Goal: Task Accomplishment & Management: Use online tool/utility

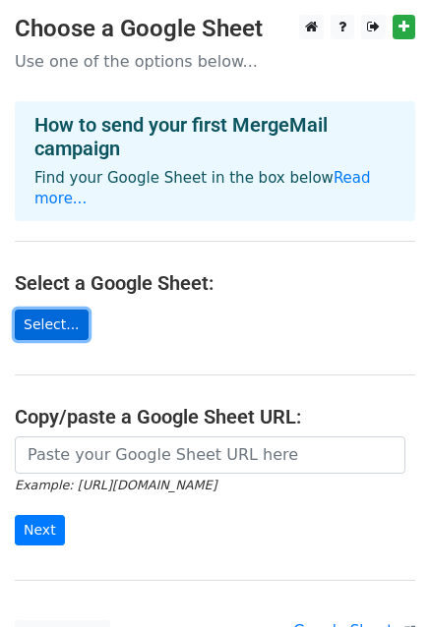
click at [66, 310] on link "Select..." at bounding box center [52, 325] width 74 height 30
click at [44, 310] on link "Select..." at bounding box center [52, 325] width 74 height 30
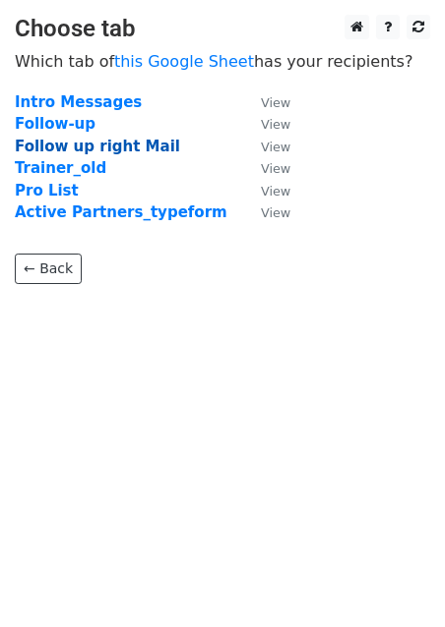
click at [66, 146] on strong "Follow up right Mail" at bounding box center [97, 147] width 165 height 18
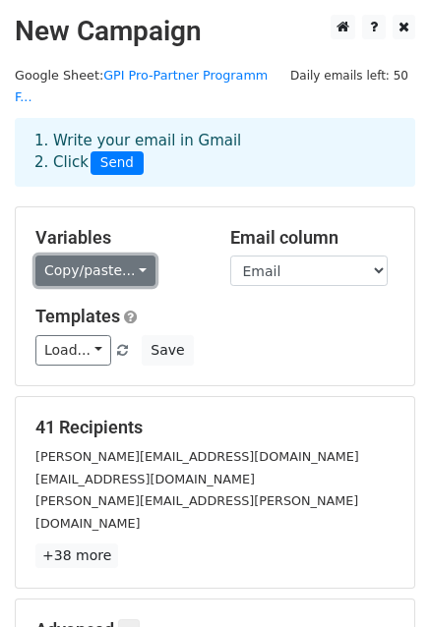
click at [124, 256] on link "Copy/paste..." at bounding box center [95, 271] width 120 height 30
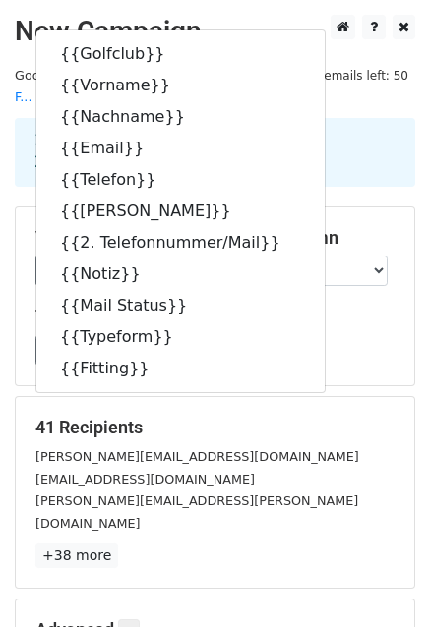
click at [336, 446] on div "s.struever@fleesensee.de" at bounding box center [215, 457] width 388 height 23
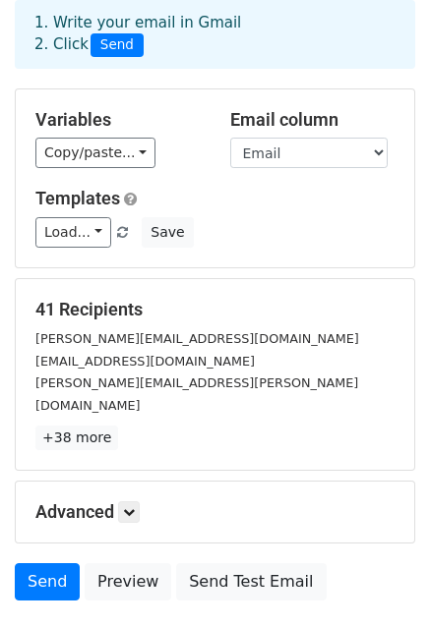
scroll to position [153, 0]
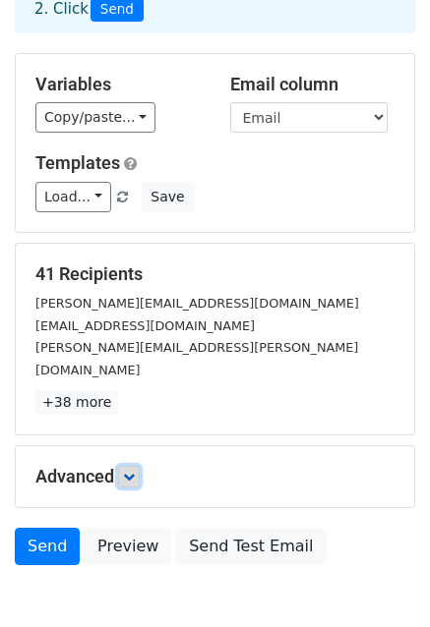
click at [135, 471] on icon at bounding box center [129, 477] width 12 height 12
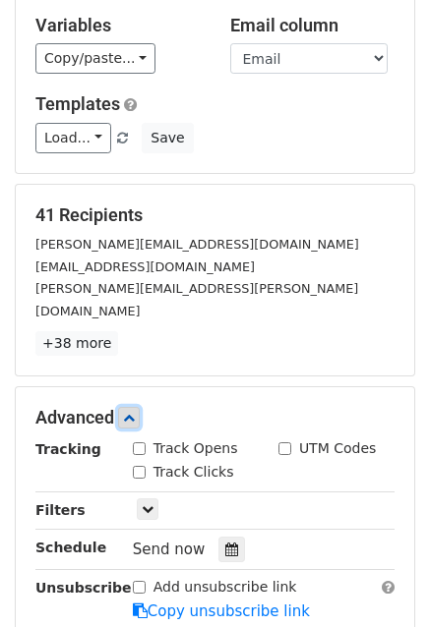
scroll to position [216, 0]
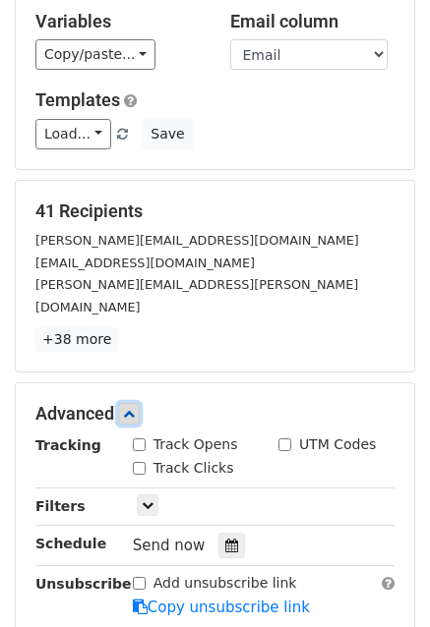
click at [129, 408] on icon at bounding box center [129, 414] width 12 height 12
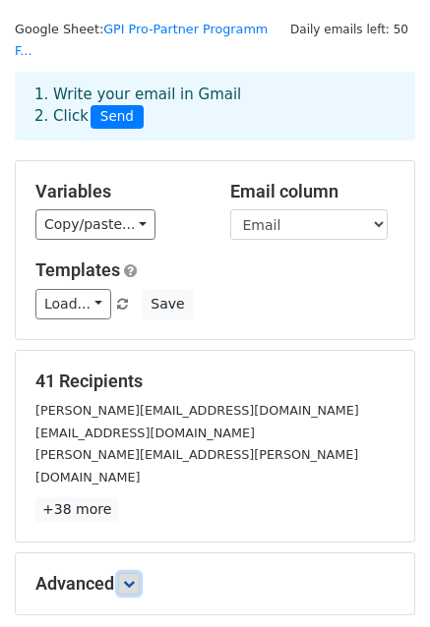
scroll to position [43, 0]
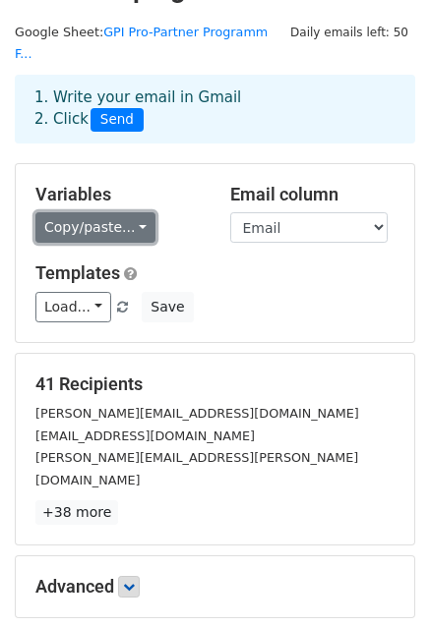
click at [128, 212] on link "Copy/paste..." at bounding box center [95, 227] width 120 height 30
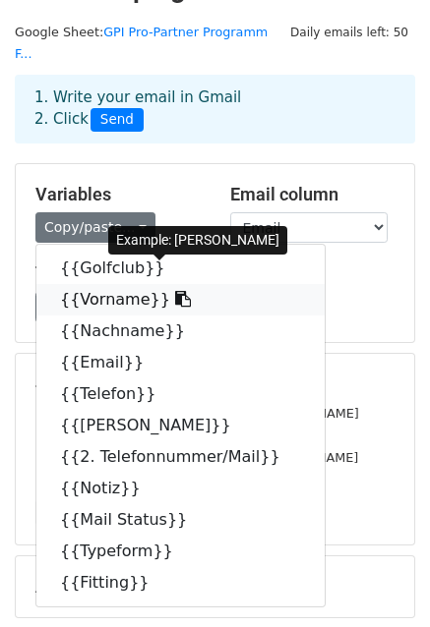
click at [109, 284] on link "{{Vorname}}" at bounding box center [180, 299] width 288 height 31
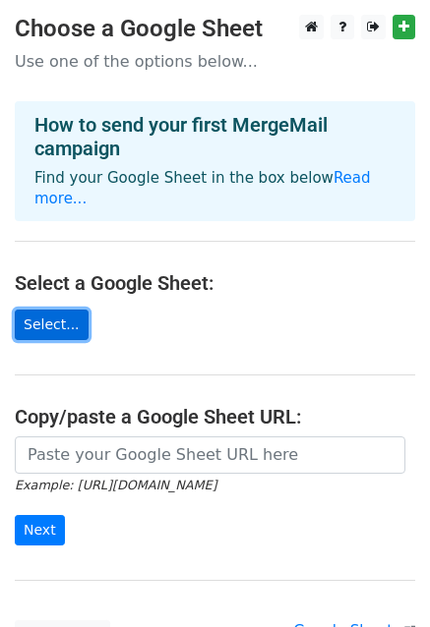
click at [54, 310] on link "Select..." at bounding box center [52, 325] width 74 height 30
click at [57, 310] on link "Select..." at bounding box center [52, 325] width 74 height 30
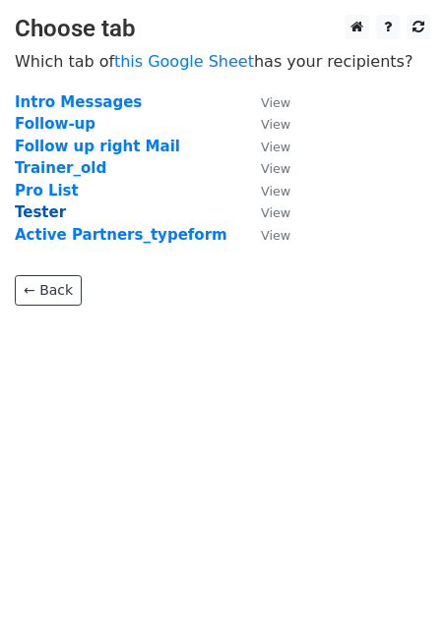
click at [50, 207] on strong "Tester" at bounding box center [40, 213] width 51 height 18
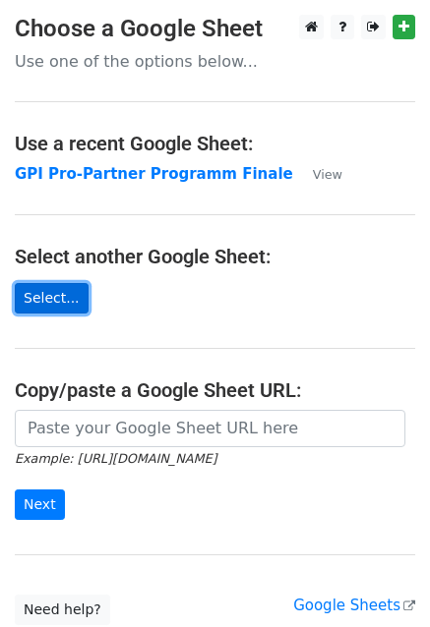
click at [43, 304] on link "Select..." at bounding box center [52, 298] width 74 height 30
click at [53, 300] on link "Select..." at bounding box center [52, 298] width 74 height 30
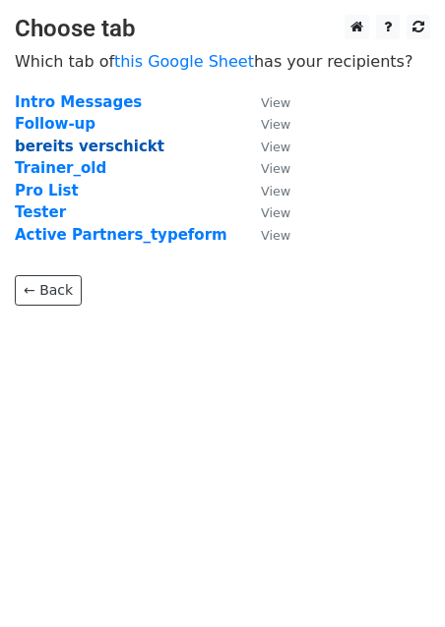
click at [81, 145] on strong "bereits verschickt" at bounding box center [89, 147] width 149 height 18
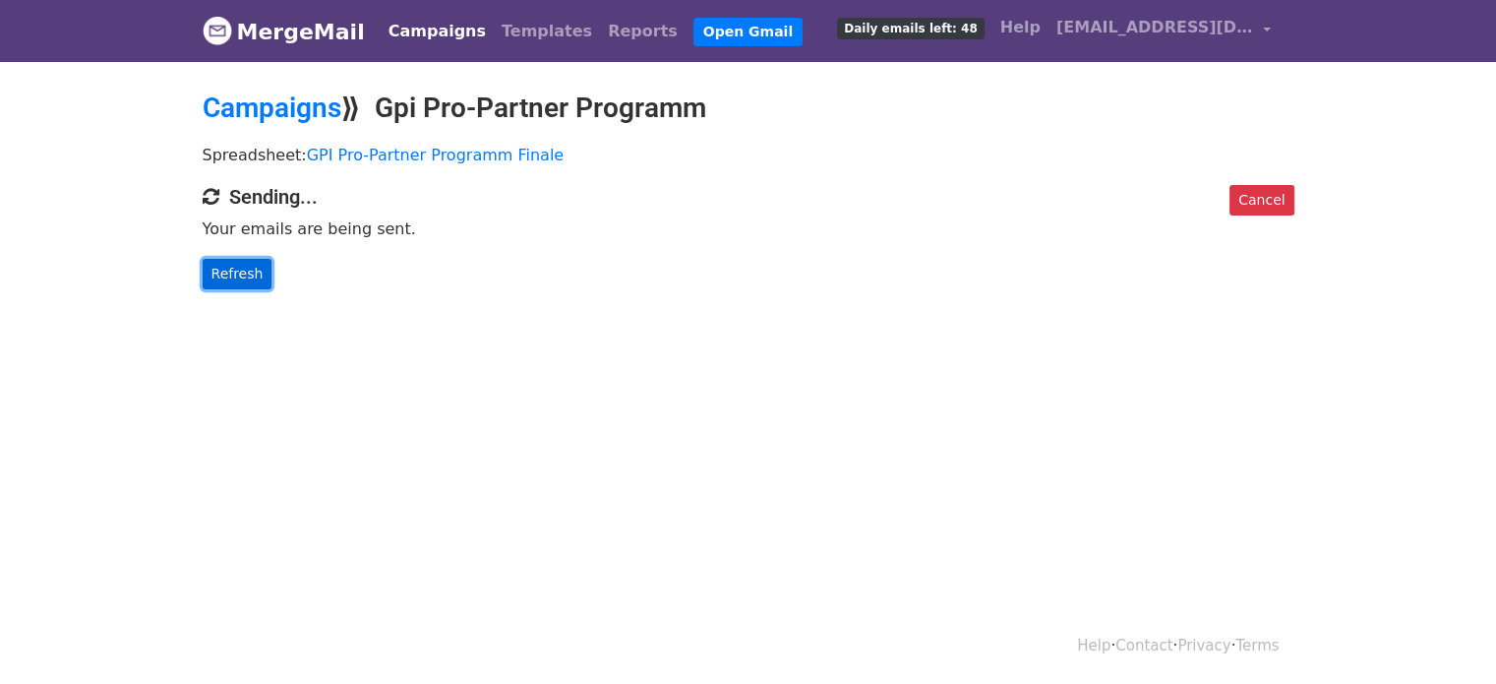
click at [232, 271] on link "Refresh" at bounding box center [238, 274] width 70 height 30
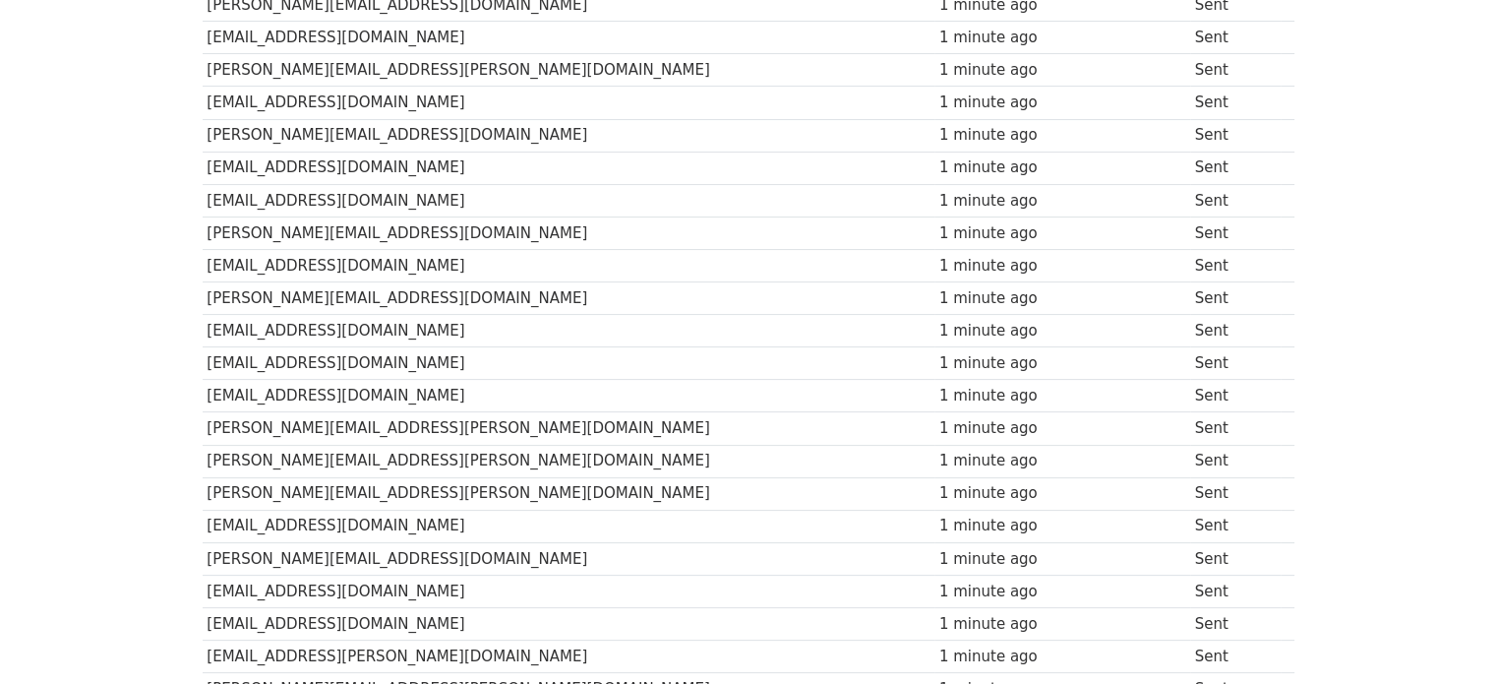
scroll to position [276, 0]
